Goal: Check status

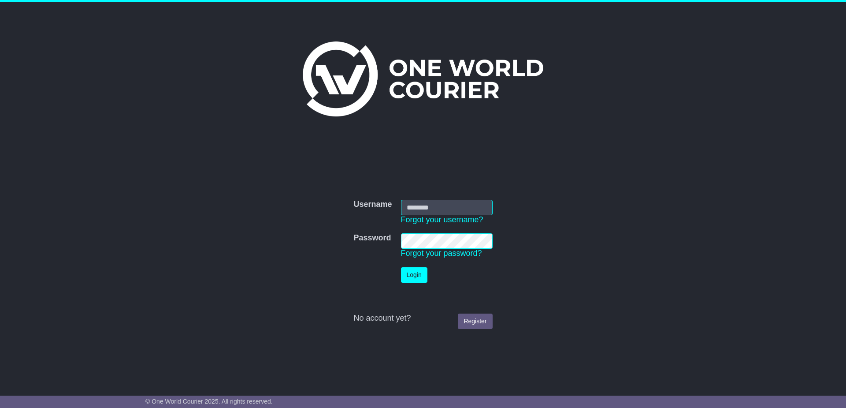
type input "**********"
click at [414, 278] on button "Login" at bounding box center [414, 274] width 26 height 15
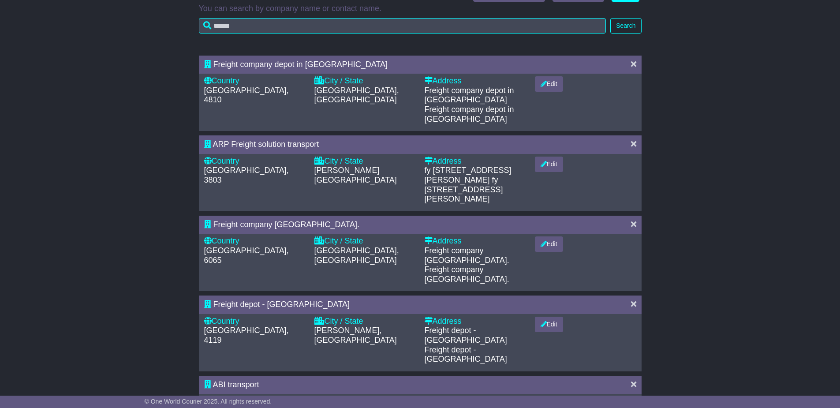
scroll to position [120, 0]
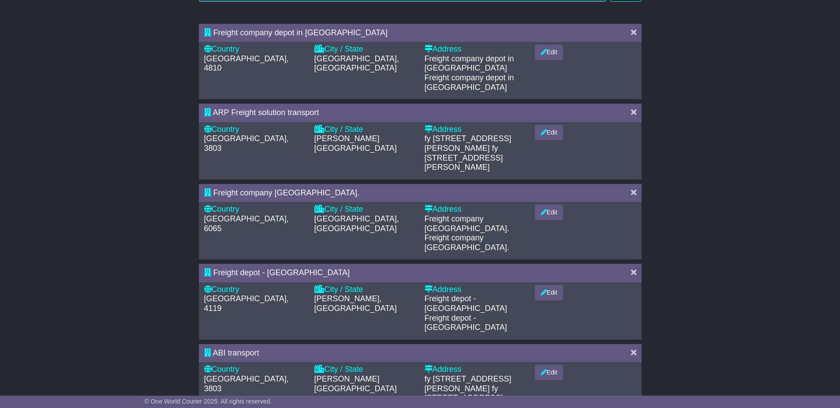
click at [373, 188] on div "Freight company perth depot." at bounding box center [413, 193] width 418 height 10
click at [286, 188] on span "Freight company perth depot." at bounding box center [286, 192] width 146 height 9
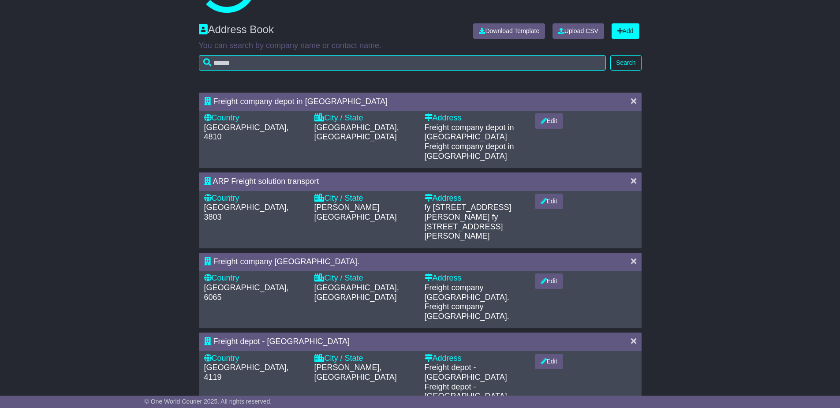
scroll to position [0, 0]
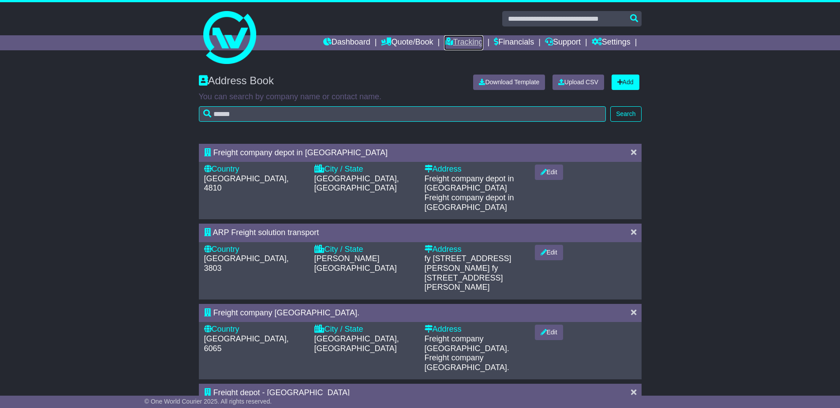
click at [454, 41] on link "Tracking" at bounding box center [463, 42] width 39 height 15
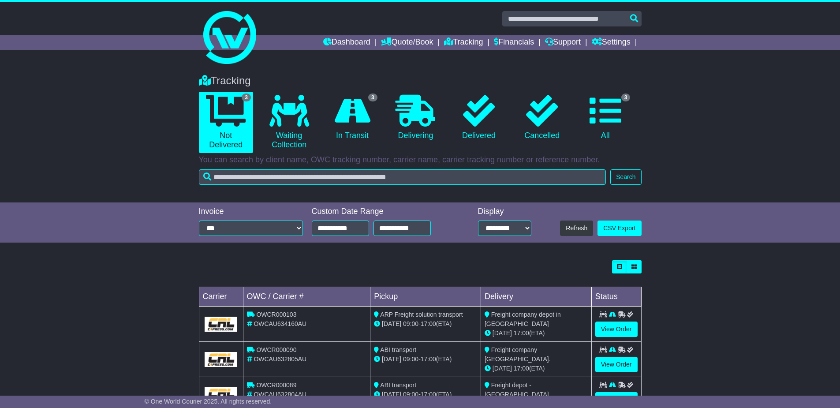
scroll to position [34, 0]
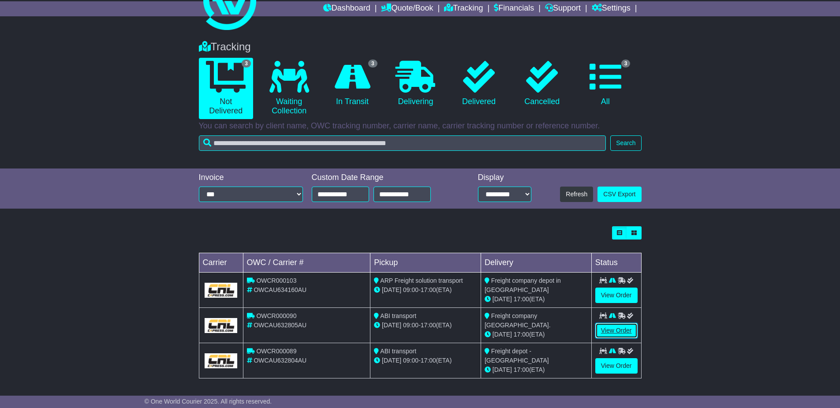
click at [618, 331] on link "View Order" at bounding box center [616, 330] width 42 height 15
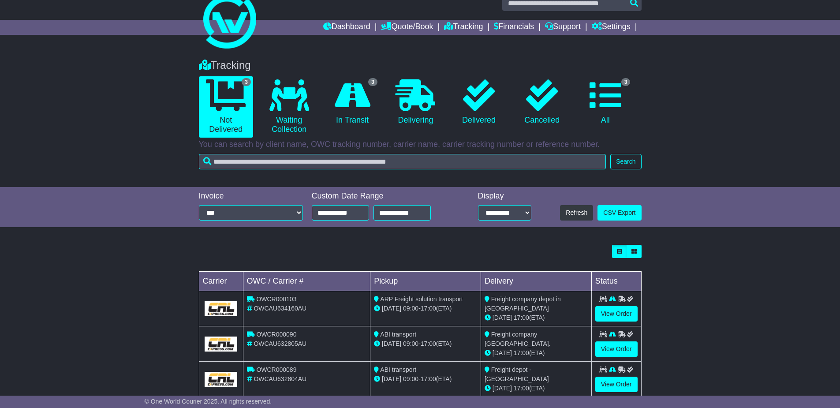
scroll to position [34, 0]
